Goal: Information Seeking & Learning: Learn about a topic

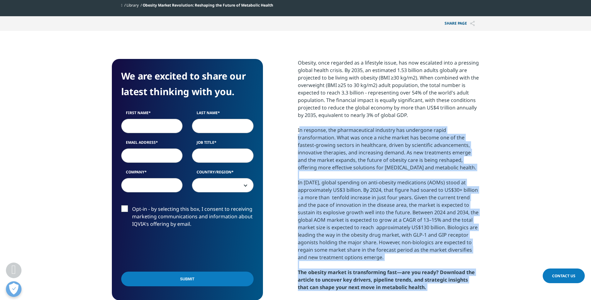
scroll to position [279, 0]
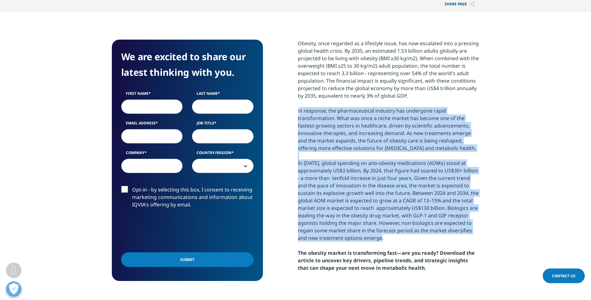
drag, startPoint x: 296, startPoint y: 184, endPoint x: 445, endPoint y: 236, distance: 157.8
click at [445, 236] on div "We are excited to share our latest thinking with you. First Name Last Name Emai…" at bounding box center [296, 163] width 368 height 247
drag, startPoint x: 445, startPoint y: 236, endPoint x: 404, endPoint y: 196, distance: 57.1
copy div "Lo ipsumdol, sit ametconsectetu adipisci eli seddoeius tempo incididuntutla. Et…"
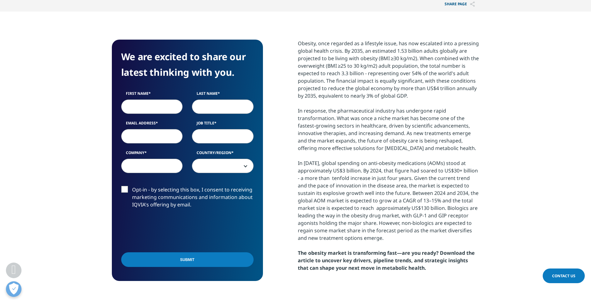
click at [303, 42] on div "Obesity, once regarded as a lifestyle issue, has now escalated into a pressing …" at bounding box center [389, 156] width 182 height 232
drag, startPoint x: 299, startPoint y: 43, endPoint x: 419, endPoint y: 97, distance: 131.4
click at [419, 97] on div "Obesity, once regarded as a lifestyle issue, has now escalated into a pressing …" at bounding box center [389, 156] width 182 height 232
drag, startPoint x: 419, startPoint y: 97, endPoint x: 379, endPoint y: 71, distance: 46.9
click at [379, 71] on div "Obesity, once regarded as a lifestyle issue, has now escalated into a pressing …" at bounding box center [389, 156] width 182 height 232
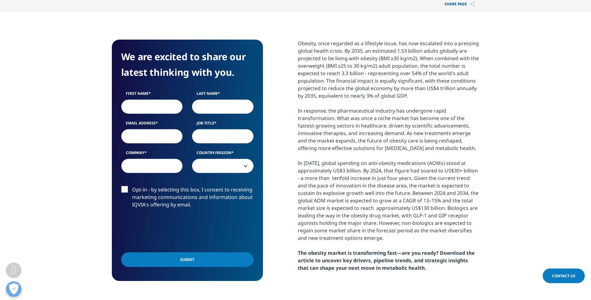
drag, startPoint x: 297, startPoint y: 43, endPoint x: 412, endPoint y: 97, distance: 126.7
click at [412, 97] on div "We are excited to share our latest thinking with you. First Name Last Name Emai…" at bounding box center [296, 163] width 368 height 247
drag, startPoint x: 412, startPoint y: 97, endPoint x: 381, endPoint y: 69, distance: 41.2
copy div "Obesity, once regarded as a lifestyle issue, has now escalated into a pressing …"
